Goal: Information Seeking & Learning: Get advice/opinions

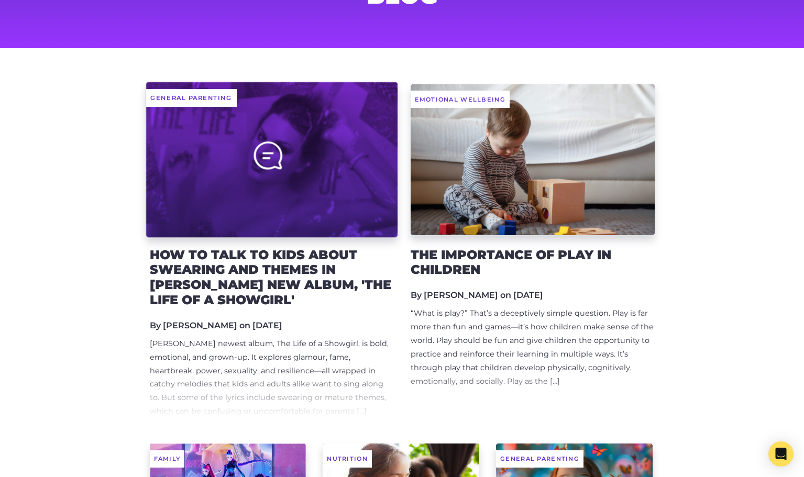
scroll to position [120, 0]
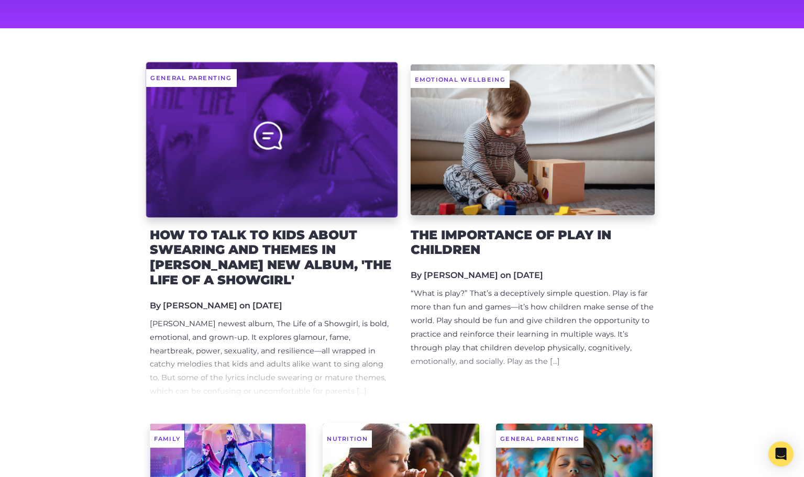
click at [326, 205] on div at bounding box center [271, 140] width 251 height 156
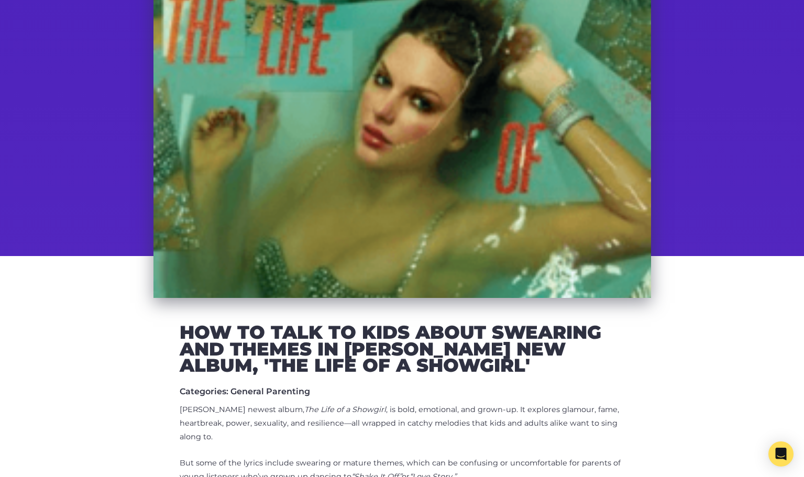
scroll to position [130, 0]
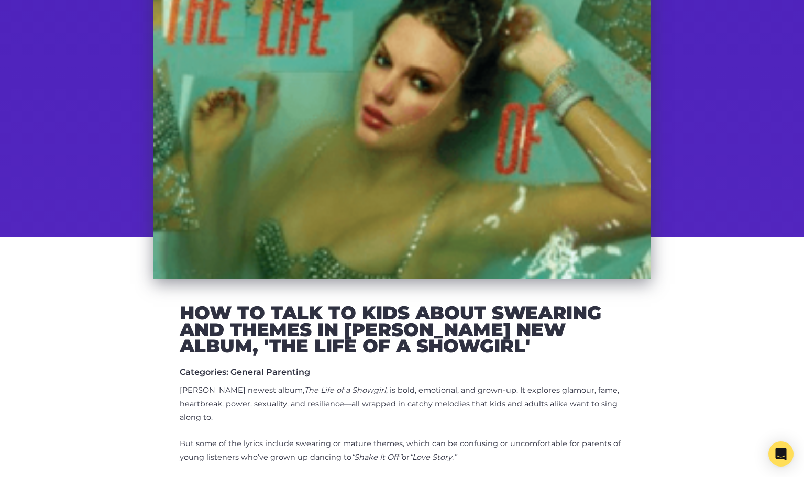
click at [378, 331] on h2 "How to Talk to Kids About Swearing and Themes in [PERSON_NAME] new Album, 'The …" at bounding box center [402, 330] width 445 height 50
click at [378, 331] on h2 "How to Talk to Kids About Swearing and Themes in Taylor Swift’s new Album, 'The…" at bounding box center [402, 330] width 445 height 50
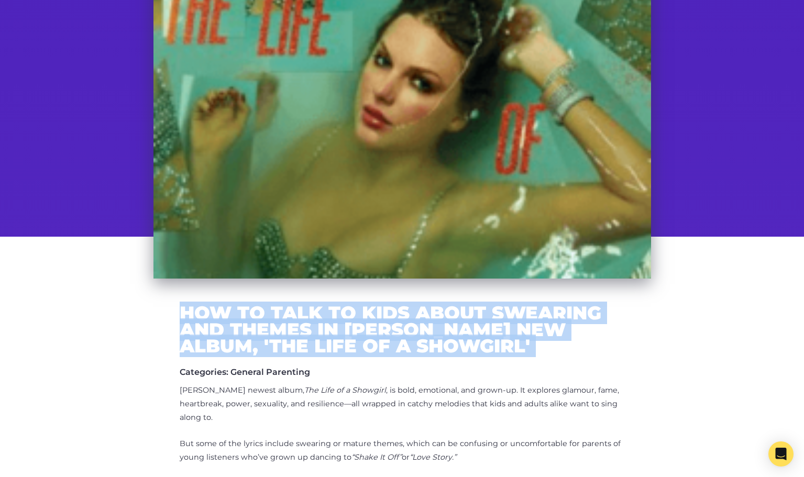
copy div "How to Talk to Kids About Swearing and Themes in Taylor Swift’s new Album, 'The…"
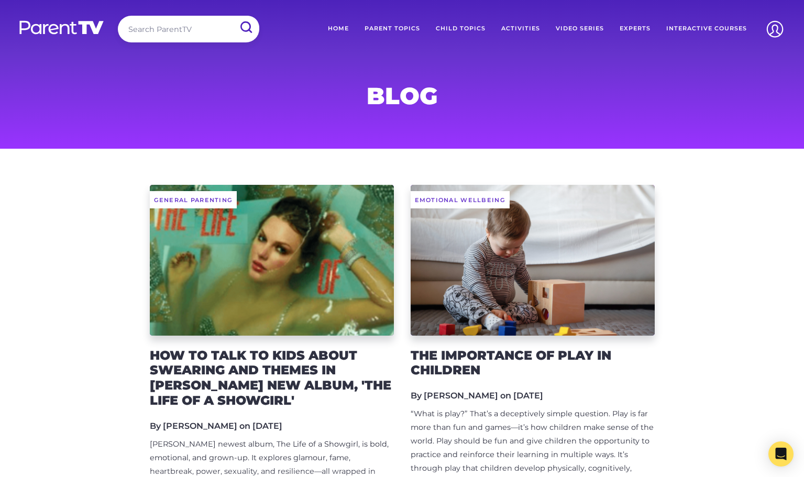
scroll to position [120, 0]
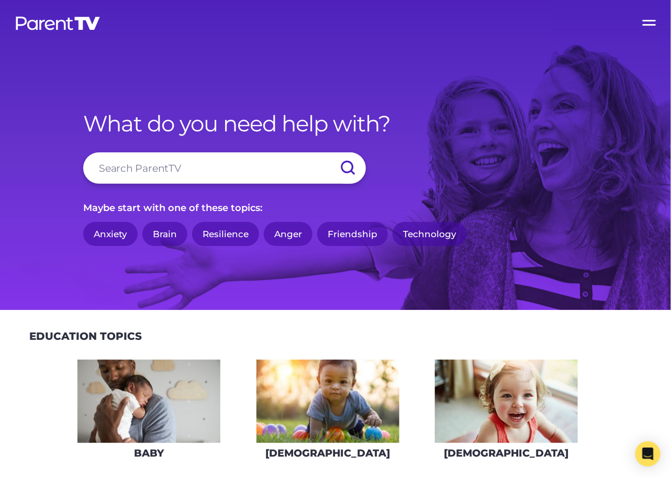
click at [173, 174] on input "search" at bounding box center [224, 167] width 283 height 31
type input "connect"
click at [329, 152] on input "submit" at bounding box center [347, 167] width 37 height 31
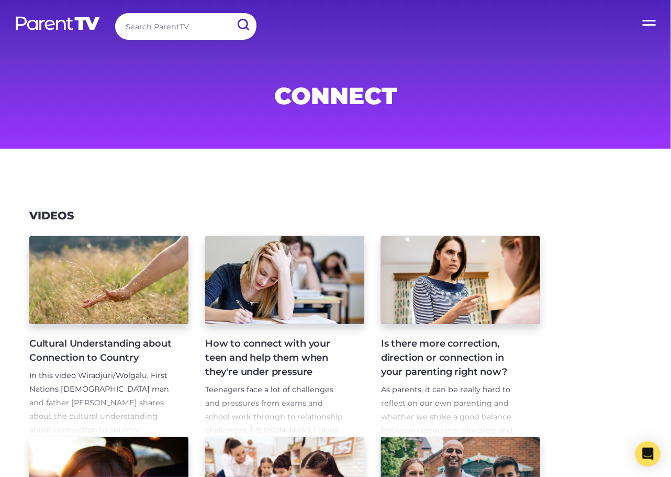
click at [183, 21] on input "search" at bounding box center [185, 26] width 141 height 27
type input "kid safe"
click at [229, 13] on input "submit" at bounding box center [242, 25] width 27 height 24
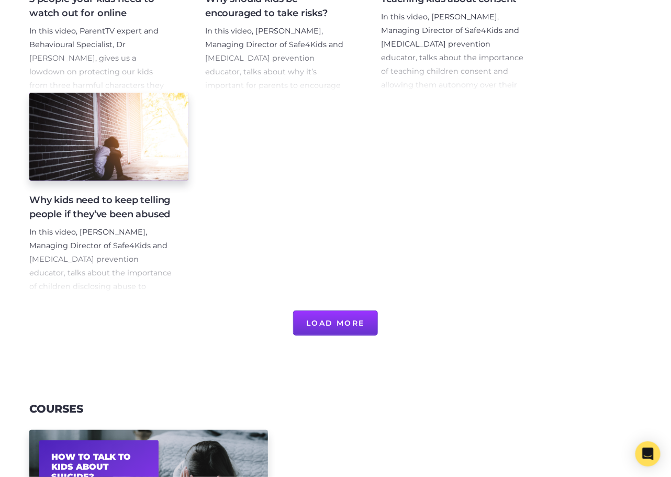
scroll to position [749, 0]
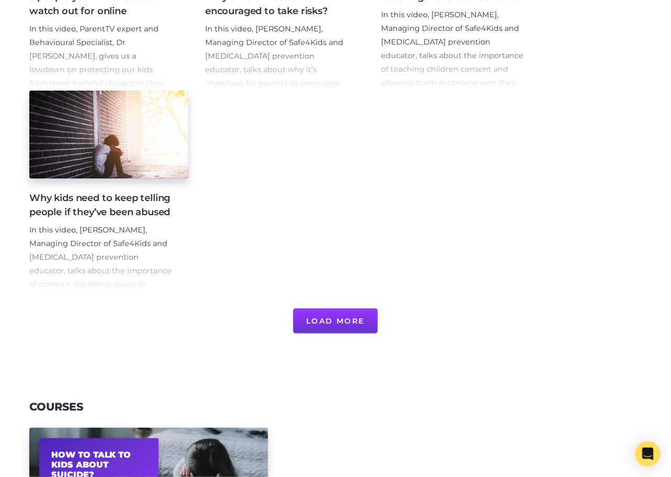
click at [346, 322] on button "Load More" at bounding box center [335, 320] width 85 height 25
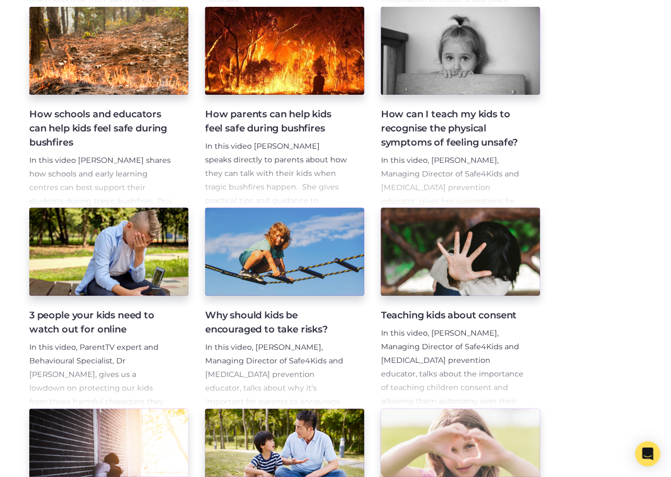
scroll to position [0, 0]
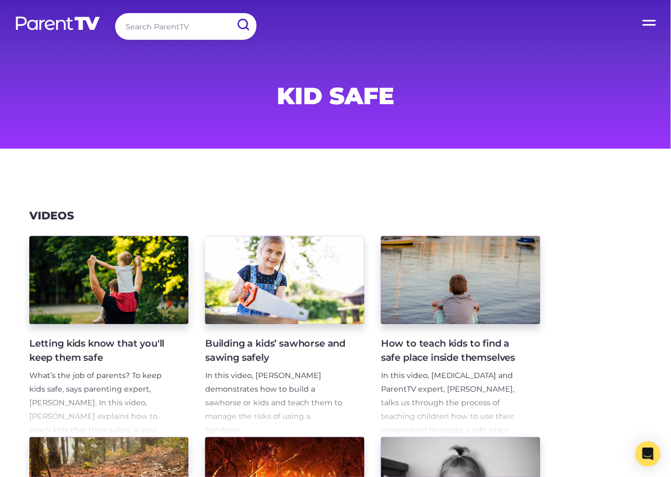
click at [182, 28] on input "search" at bounding box center [185, 26] width 141 height 27
type input "comnversation"
click at [229, 13] on input "submit" at bounding box center [242, 25] width 27 height 24
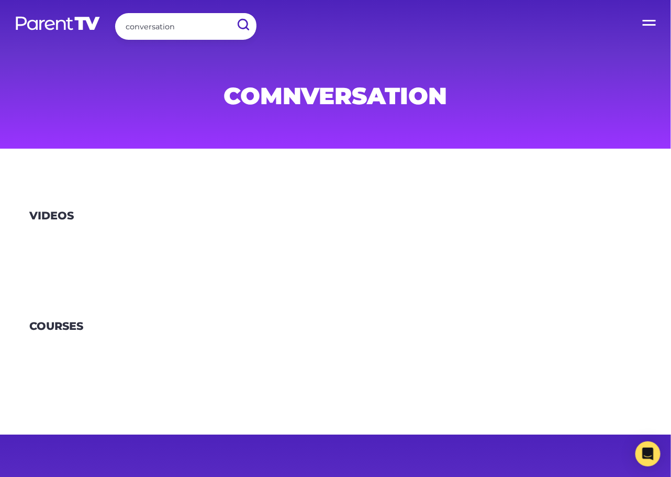
type input "conversation"
click at [229, 13] on input "submit" at bounding box center [242, 25] width 27 height 24
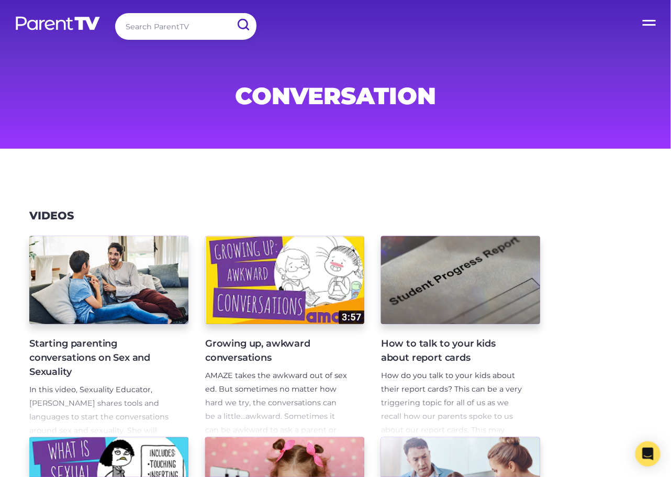
click at [148, 27] on input "search" at bounding box center [185, 26] width 141 height 27
type input "open up"
click at [229, 13] on input "submit" at bounding box center [242, 25] width 27 height 24
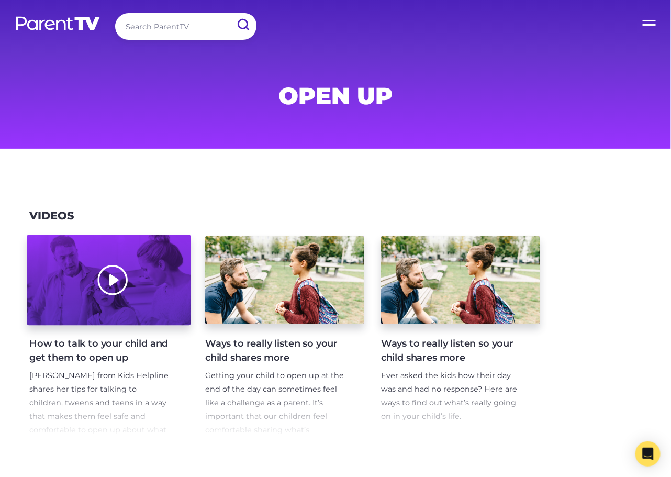
click at [160, 246] on div at bounding box center [109, 280] width 164 height 91
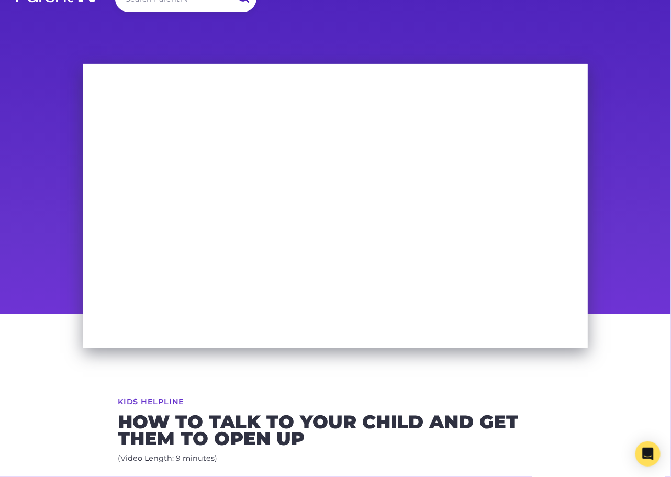
scroll to position [29, 0]
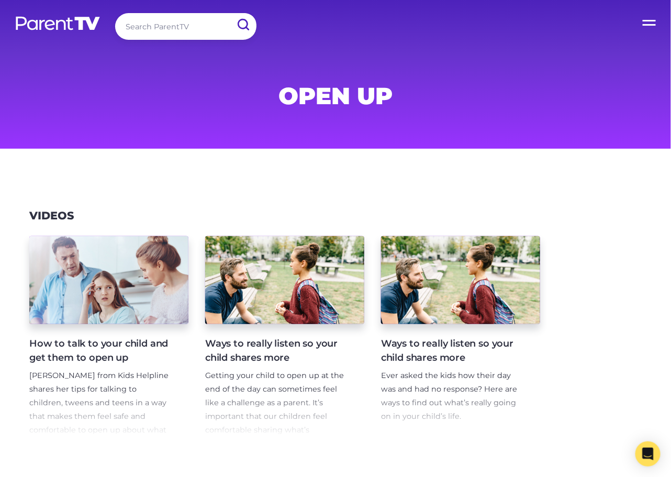
click at [164, 34] on input "search" at bounding box center [185, 26] width 141 height 27
type input "communication"
click at [229, 13] on input "submit" at bounding box center [242, 25] width 27 height 24
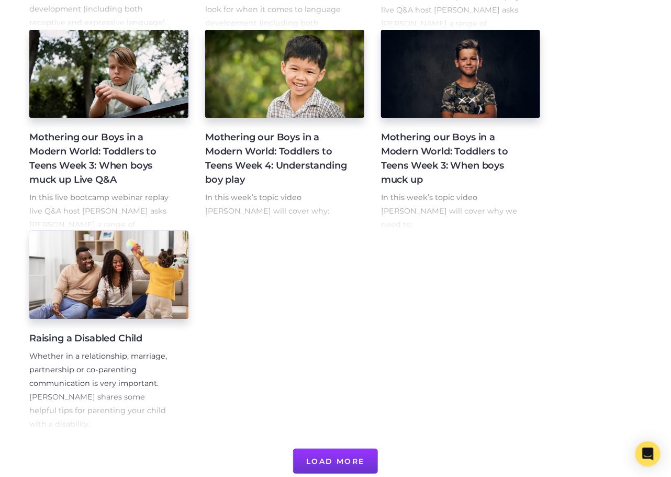
scroll to position [610, 0]
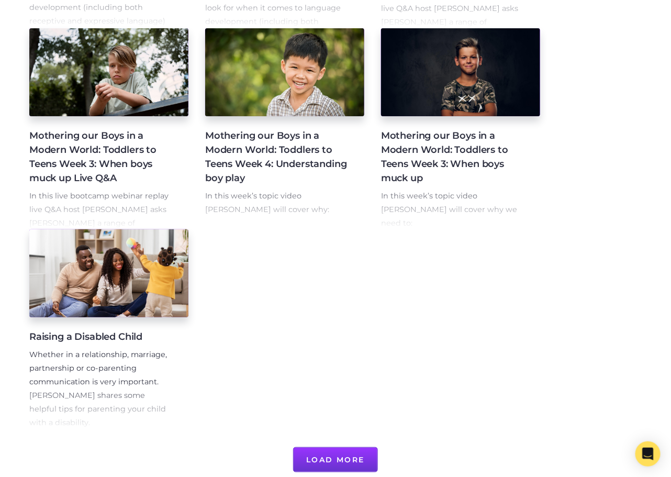
click at [340, 460] on button "Load More" at bounding box center [335, 459] width 85 height 25
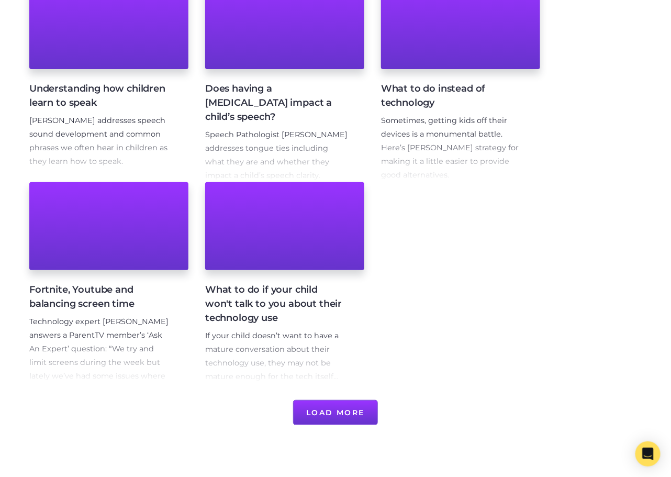
scroll to position [1262, 0]
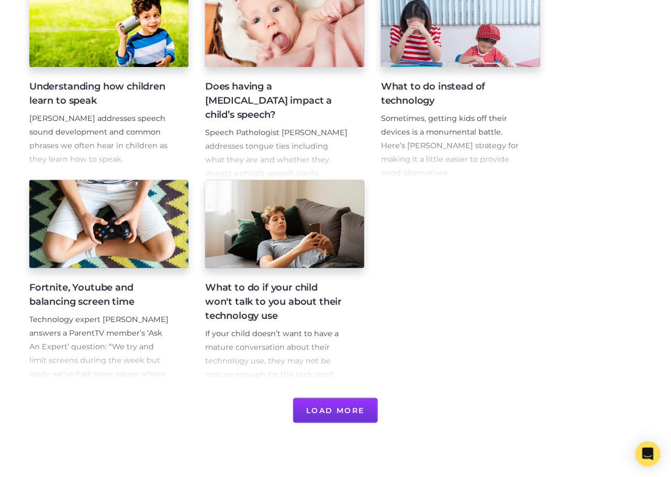
click at [356, 409] on button "Load More" at bounding box center [335, 410] width 85 height 25
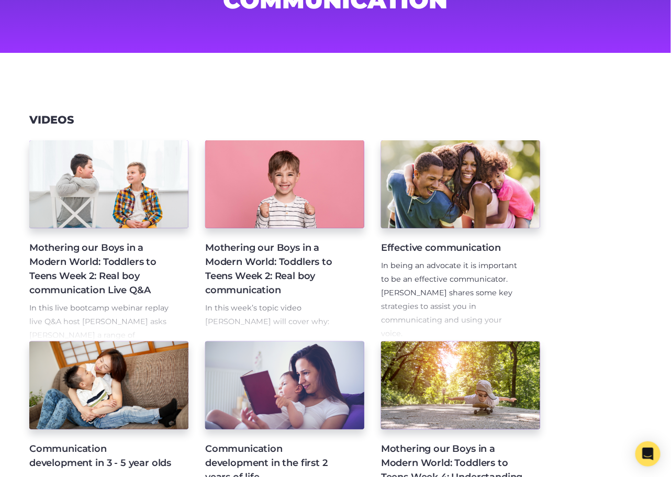
scroll to position [0, 0]
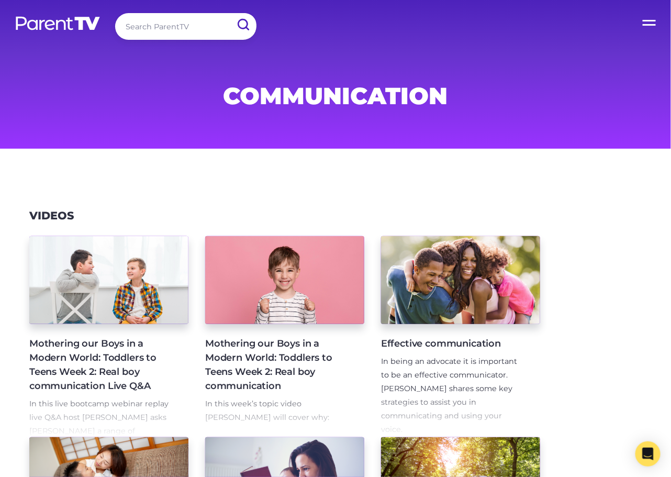
click at [138, 36] on input "search" at bounding box center [185, 26] width 141 height 27
type input "teen talking"
click at [229, 13] on input "submit" at bounding box center [242, 25] width 27 height 24
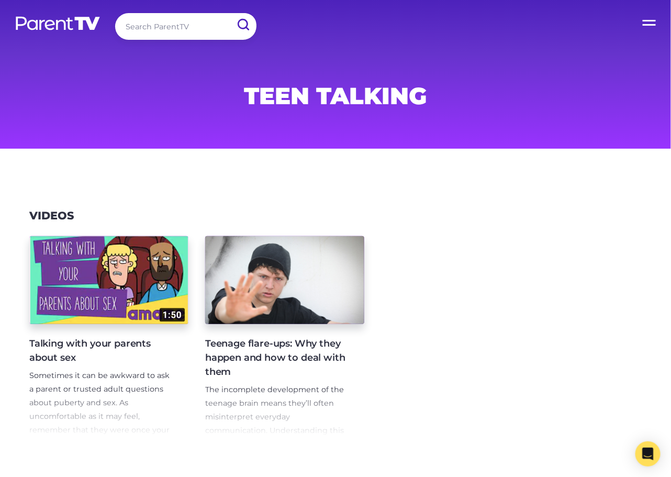
click at [171, 32] on input "search" at bounding box center [185, 26] width 141 height 27
type input "teenager"
click at [229, 13] on input "submit" at bounding box center [242, 25] width 27 height 24
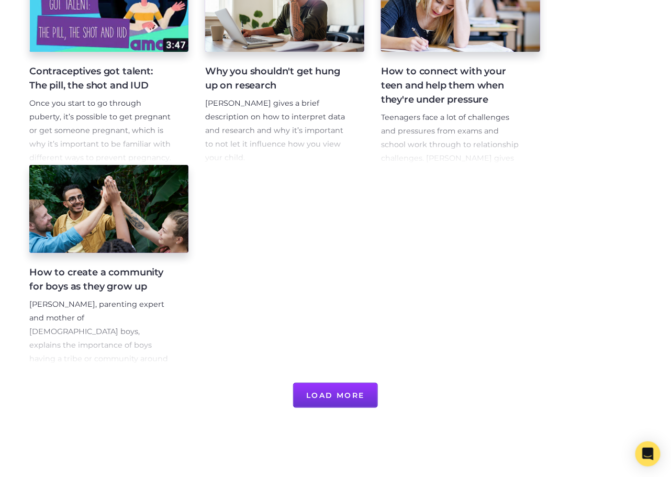
scroll to position [723, 0]
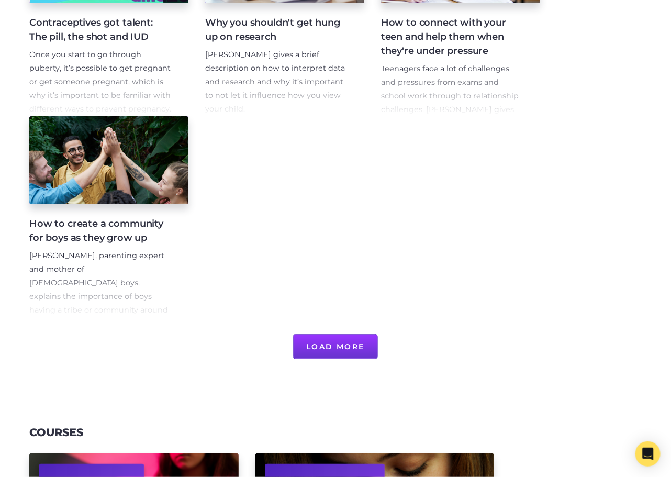
click at [340, 343] on button "Load More" at bounding box center [335, 346] width 85 height 25
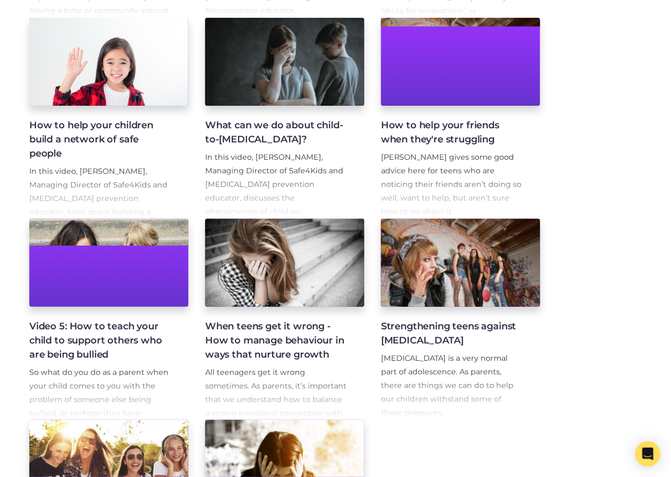
scroll to position [1232, 0]
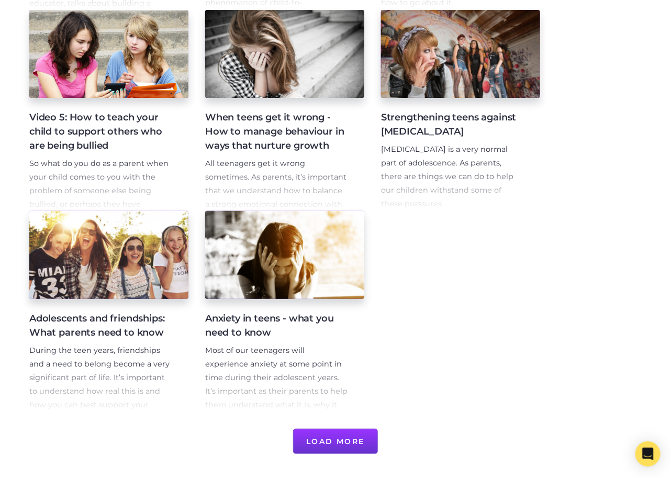
click at [334, 435] on button "Load More" at bounding box center [335, 441] width 85 height 25
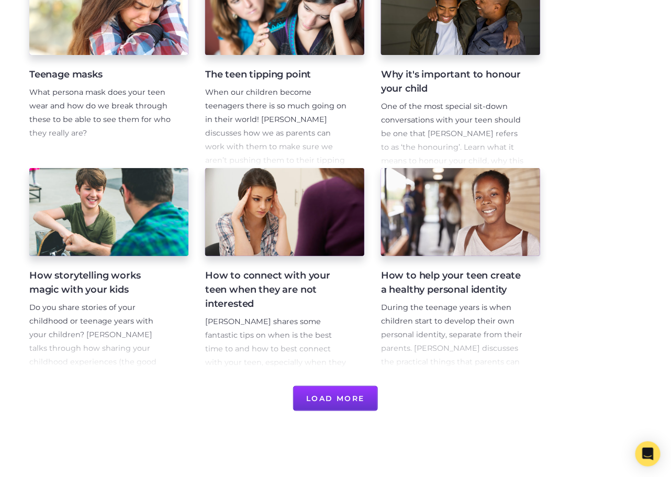
scroll to position [1881, 0]
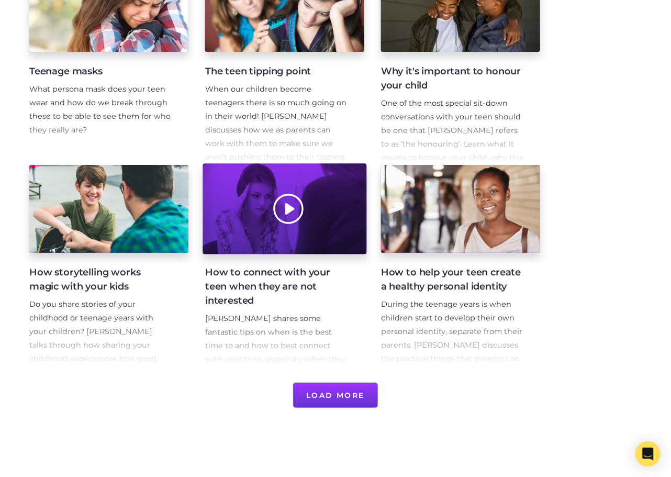
click at [291, 248] on div at bounding box center [285, 209] width 164 height 91
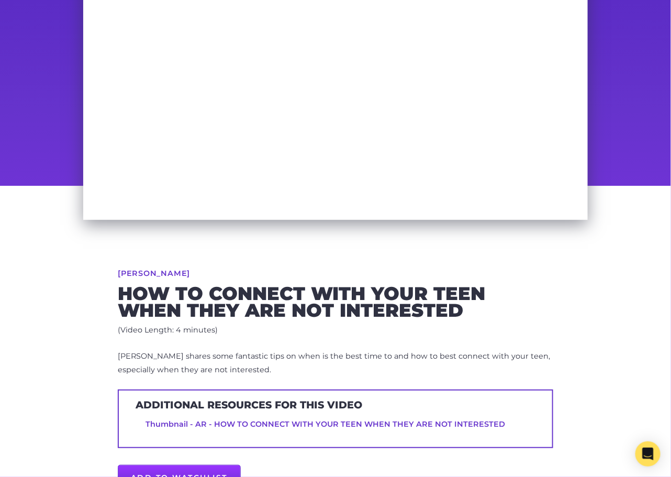
scroll to position [167, 0]
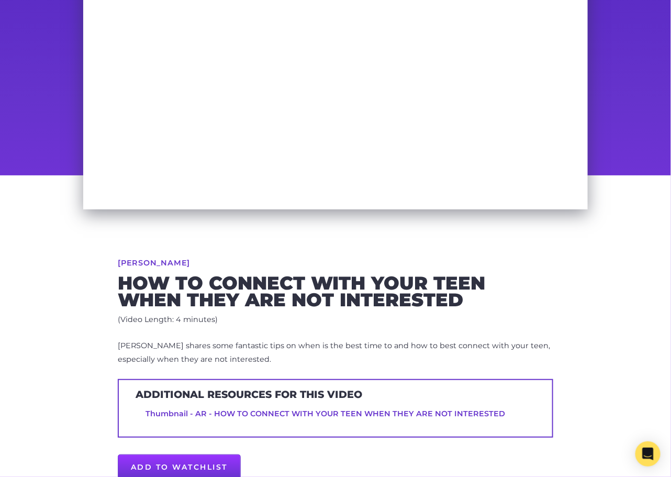
click at [276, 344] on p "[PERSON_NAME] shares some fantastic tips on when is the best time to and how to…" at bounding box center [336, 352] width 436 height 27
click at [276, 344] on p "Dr Arne shares some fantastic tips on when is the best time to and how to best …" at bounding box center [336, 352] width 436 height 27
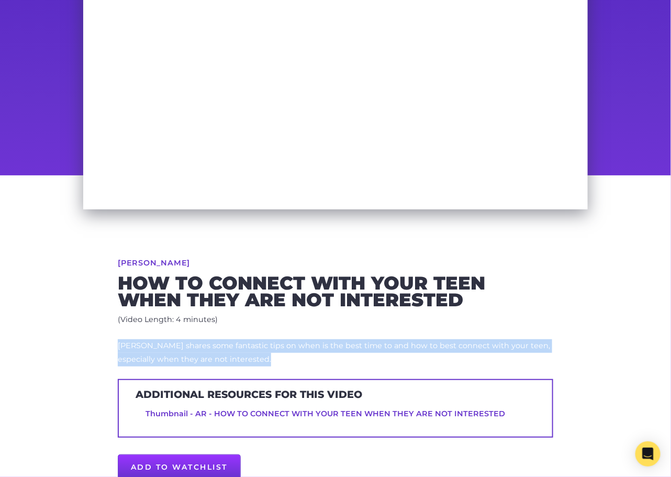
copy div "Dr Arne shares some fantastic tips on when is the best time to and how to best …"
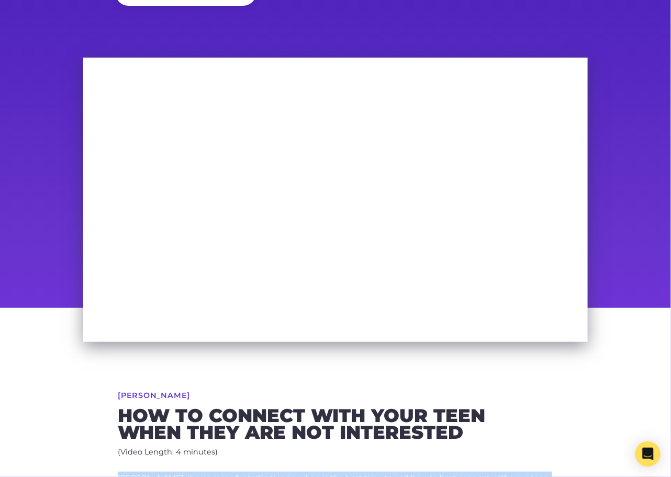
scroll to position [0, 0]
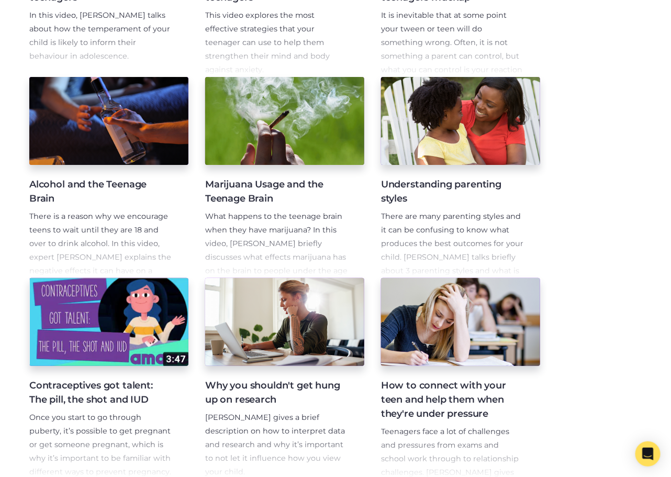
scroll to position [242, 0]
